Goal: Transaction & Acquisition: Purchase product/service

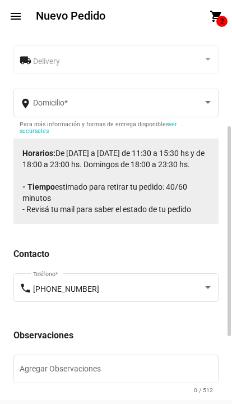
scroll to position [178, 0]
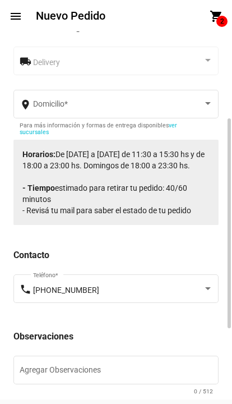
click at [159, 101] on span at bounding box center [118, 105] width 170 height 9
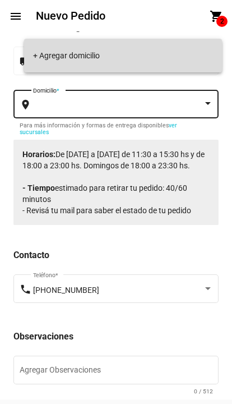
click at [140, 59] on span "+ Agregar domicilio" at bounding box center [123, 55] width 180 height 9
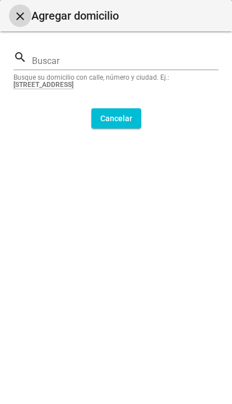
click at [152, 58] on input "Buscar" at bounding box center [125, 61] width 187 height 10
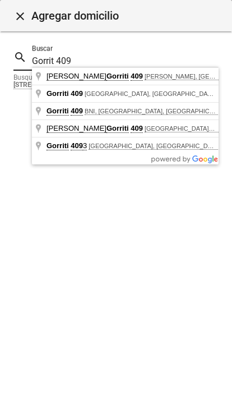
type input "[PERSON_NAME][STREET_ADDRESS][PERSON_NAME]"
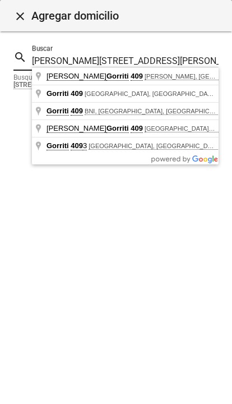
type input "[GEOGRAPHIC_DATA]"
type input "[PERSON_NAME]"
type input "B1832"
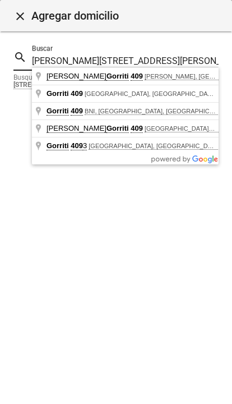
type input "[PERSON_NAME]"
type input "409"
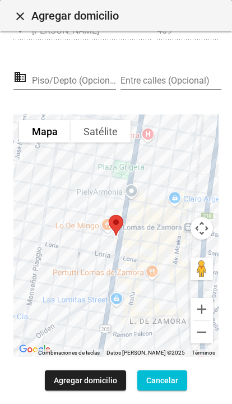
scroll to position [281, 0]
click at [81, 76] on input "Piso/Depto (Opcional)" at bounding box center [74, 81] width 84 height 10
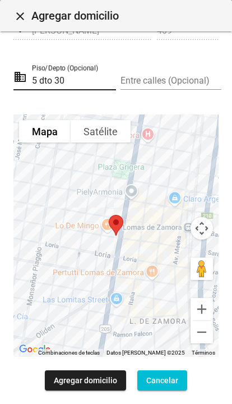
type input "5 dto 30"
click at [230, 186] on mat-dialog-content "search [PERSON_NAME][STREET_ADDRESS][PERSON_NAME] Buscar Busque su domicilio co…" at bounding box center [116, 217] width 232 height 372
click at [103, 382] on span "Agregar domicilio" at bounding box center [85, 380] width 63 height 9
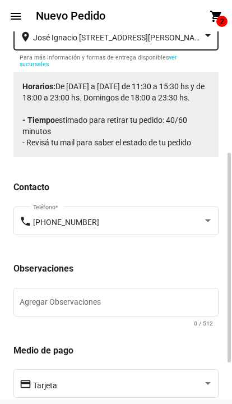
scroll to position [246, 0]
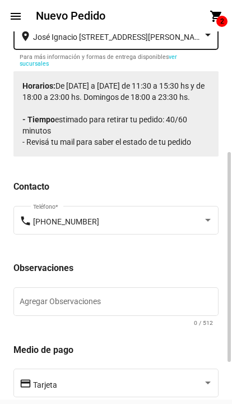
click at [140, 298] on textarea "Agregar Observaciones" at bounding box center [116, 303] width 193 height 11
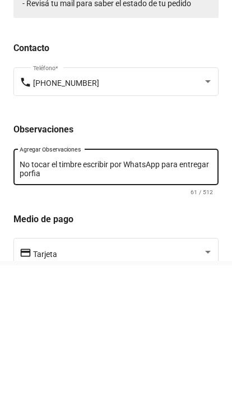
scroll to position [0, 0]
click at [208, 298] on textarea "No tocar el timbre escribir por WhatsApp para entregar porfia" at bounding box center [116, 307] width 193 height 19
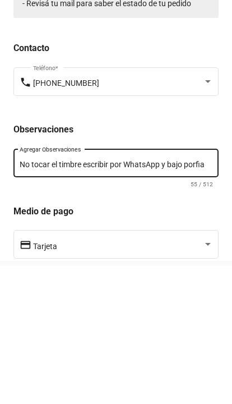
click at [209, 298] on textarea "No tocar el timbre escribir por WhatsApp y bajo porfia" at bounding box center [116, 303] width 193 height 11
type textarea "No tocar el timbre escribir por WhatsApp y bajo porfis"
click at [41, 367] on div "Tarjeta" at bounding box center [123, 382] width 180 height 31
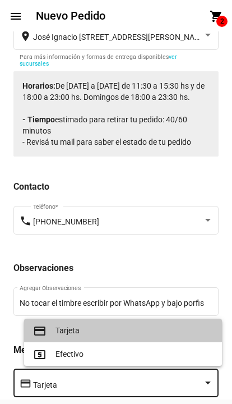
click at [175, 330] on span "credit_card Tarjeta" at bounding box center [123, 330] width 180 height 24
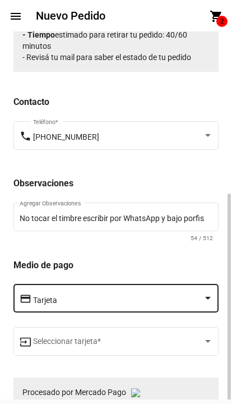
scroll to position [345, 0]
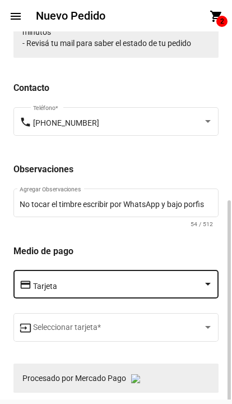
click at [195, 325] on span at bounding box center [118, 329] width 170 height 9
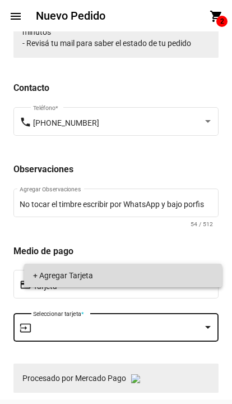
click at [50, 272] on span "+ Agregar Tarjeta" at bounding box center [123, 275] width 180 height 24
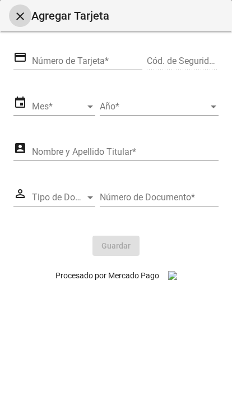
click at [54, 61] on input "Número de Tarjeta *" at bounding box center [87, 61] width 110 height 10
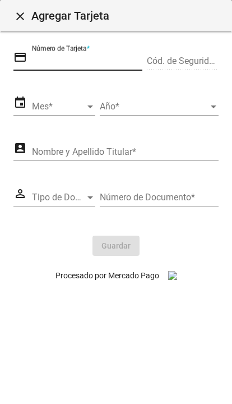
click at [46, 58] on input "Número de Tarjeta *" at bounding box center [87, 61] width 110 height 10
paste input "[CREDIT_CARD_NUMBER]"
type input "[CREDIT_CARD_NUMBER]"
click at [44, 111] on span "Mes" at bounding box center [59, 106] width 54 height 10
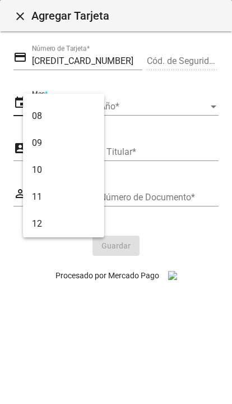
click at [37, 223] on span "12" at bounding box center [64, 223] width 64 height 27
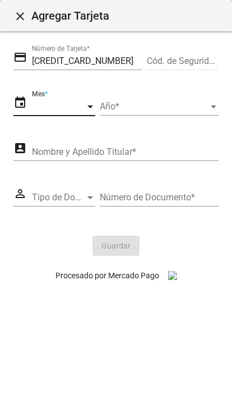
scroll to position [179, 0]
click at [201, 110] on span "Año" at bounding box center [154, 106] width 109 height 10
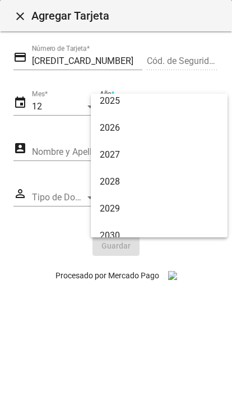
scroll to position [169, 0]
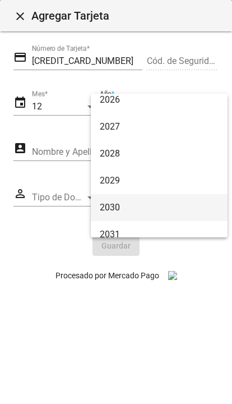
click at [163, 206] on span "2030" at bounding box center [159, 207] width 119 height 27
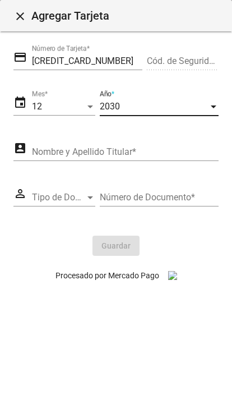
click at [42, 157] on input "Nombre y Apellido Titular *" at bounding box center [125, 152] width 187 height 10
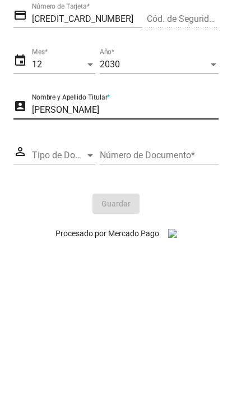
type input "[PERSON_NAME]"
click at [53, 192] on span "Tipo de Documento" at bounding box center [59, 197] width 54 height 10
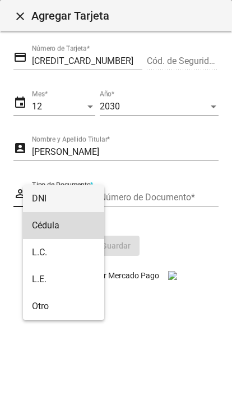
click at [45, 230] on span "Cédula" at bounding box center [64, 225] width 64 height 27
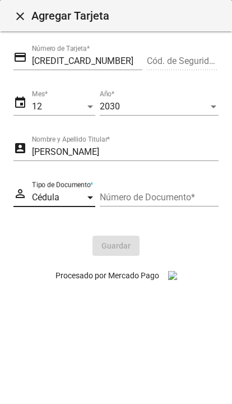
click at [185, 202] on input "Número de Documento *" at bounding box center [159, 197] width 119 height 10
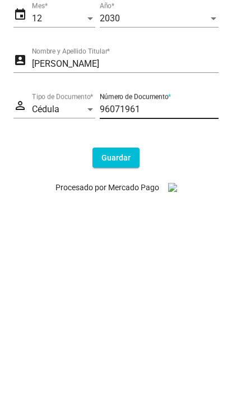
type input "96071961"
click at [129, 235] on button "Guardar" at bounding box center [116, 245] width 47 height 20
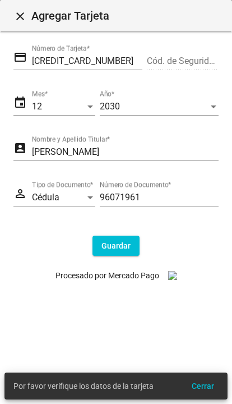
click at [206, 385] on span "Cerrar" at bounding box center [203, 385] width 22 height 9
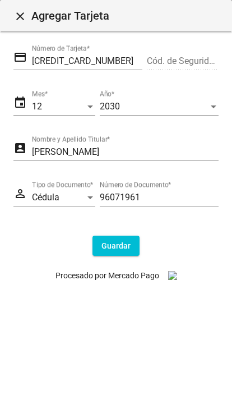
click at [135, 59] on input "[CREDIT_CARD_NUMBER]" at bounding box center [87, 61] width 110 height 10
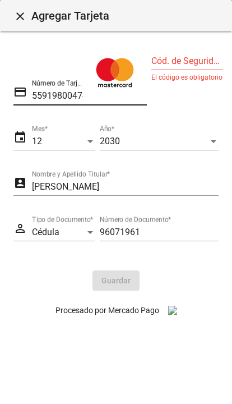
type input "[CREDIT_CARD_NUMBER]"
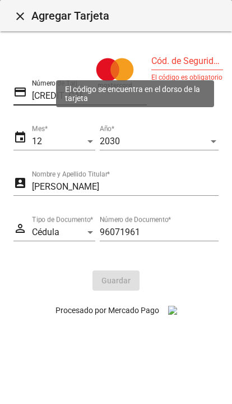
click at [182, 59] on input "Cód. de Seguridad *" at bounding box center [187, 61] width 72 height 10
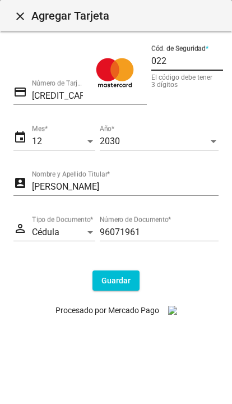
type input "022"
click at [29, 53] on div "credit_card [CREDIT_CARD_NUMBER] Número de Tarjeta *" at bounding box center [79, 75] width 133 height 60
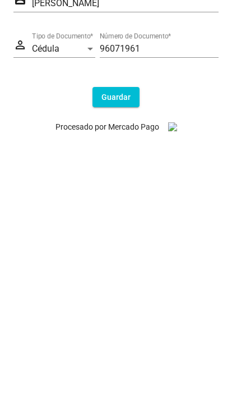
click at [110, 276] on span "Guardar" at bounding box center [115, 280] width 29 height 9
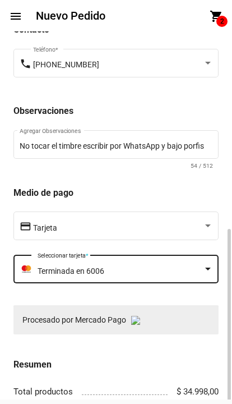
scroll to position [446, 0]
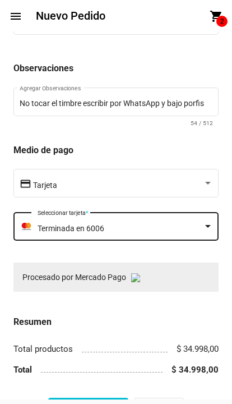
click at [115, 397] on button "Confirmar Pedido" at bounding box center [88, 407] width 80 height 20
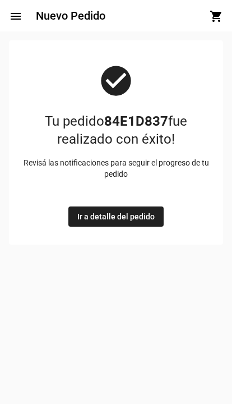
click at [135, 206] on button "Ir a detalle del pedido" at bounding box center [115, 216] width 95 height 20
